Goal: Task Accomplishment & Management: Use online tool/utility

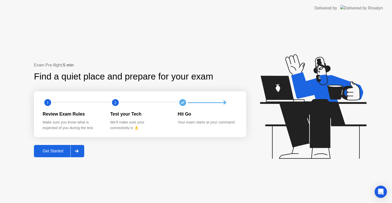
click at [62, 151] on div "Get Started" at bounding box center [52, 151] width 35 height 5
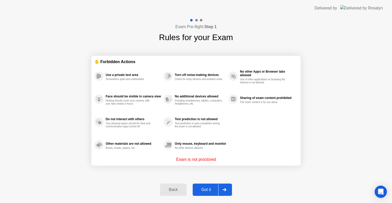
click at [207, 191] on div "Got it" at bounding box center [206, 189] width 24 height 5
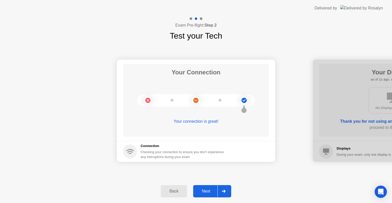
click at [211, 187] on button "Next" at bounding box center [212, 191] width 38 height 12
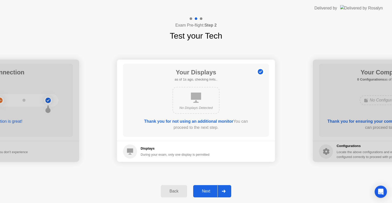
click at [211, 187] on button "Next" at bounding box center [212, 191] width 38 height 12
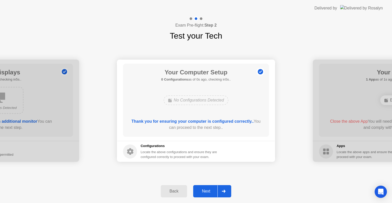
click at [211, 187] on button "Next" at bounding box center [212, 191] width 38 height 12
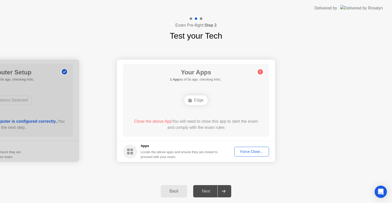
click at [250, 150] on div "Force Close..." at bounding box center [251, 151] width 31 height 4
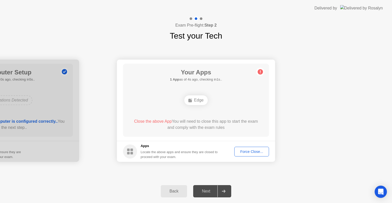
click at [248, 152] on div "Force Close..." at bounding box center [251, 151] width 31 height 4
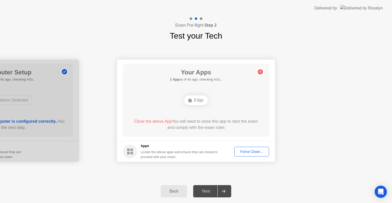
click at [247, 152] on div "Force Close..." at bounding box center [251, 151] width 31 height 4
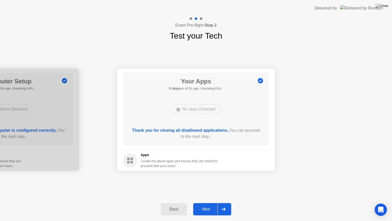
click at [222, 203] on icon at bounding box center [224, 208] width 4 height 3
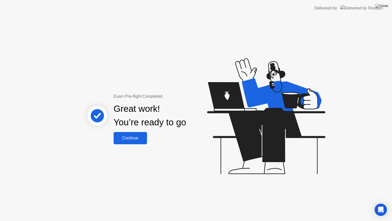
click at [135, 141] on button "Continue" at bounding box center [130, 138] width 33 height 12
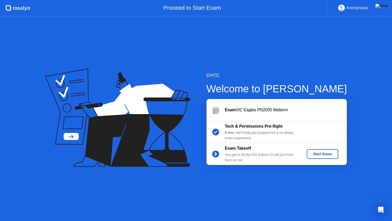
click at [322, 152] on div "Start Exam" at bounding box center [322, 154] width 27 height 4
